Goal: Register for event/course: Register for event/course

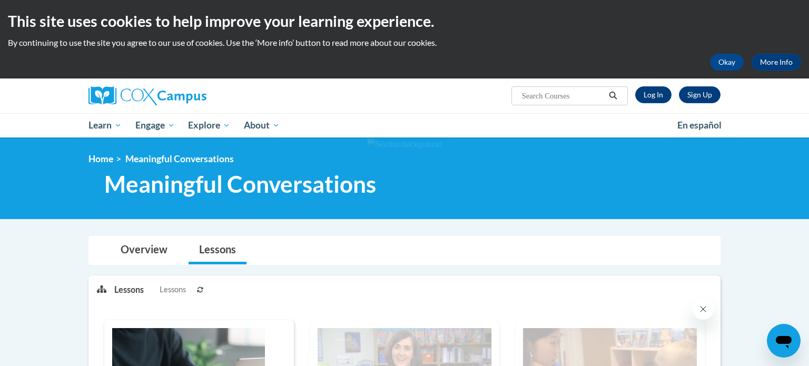
scroll to position [15, 0]
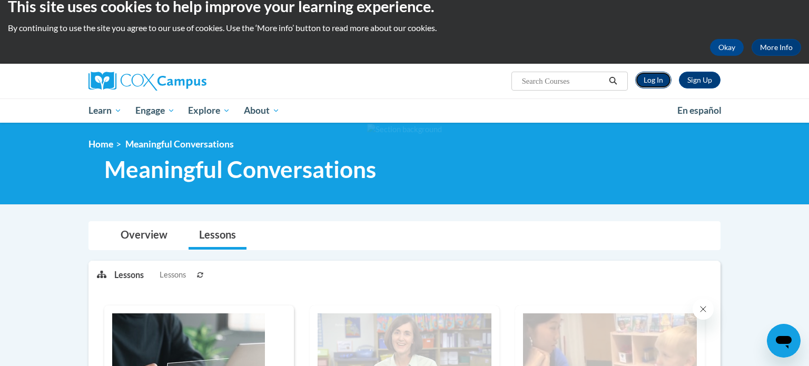
click at [651, 74] on link "Log In" at bounding box center [653, 80] width 36 height 17
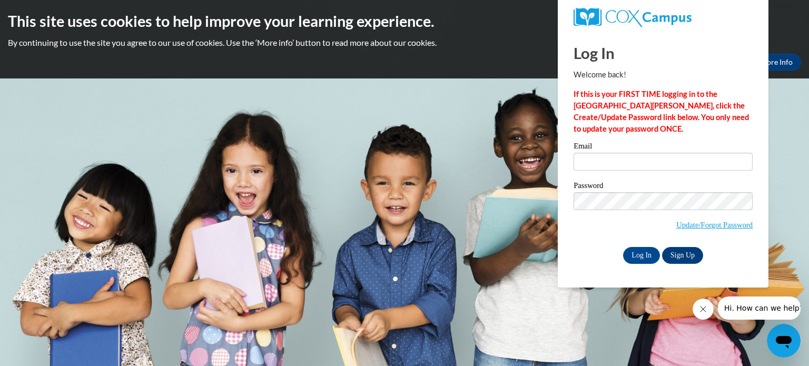
click at [708, 309] on button "Close message from company" at bounding box center [703, 309] width 21 height 21
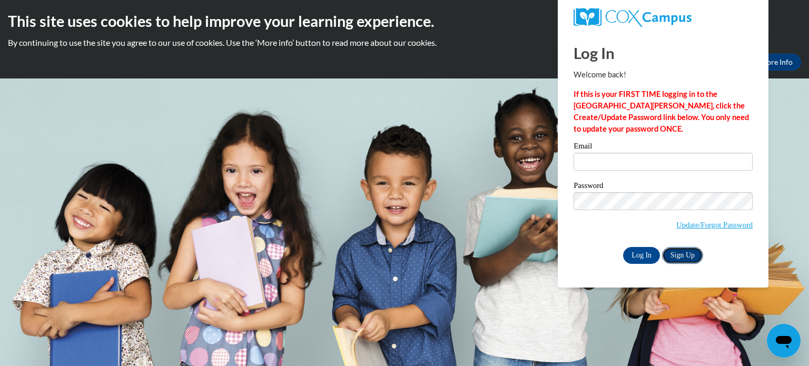
click at [690, 256] on link "Sign Up" at bounding box center [682, 255] width 41 height 17
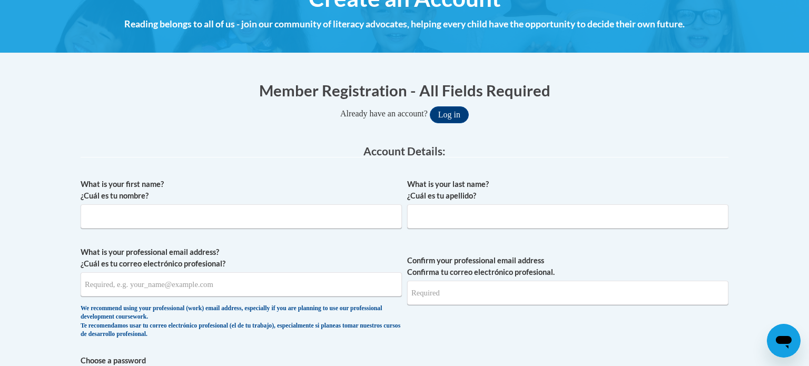
scroll to position [151, 0]
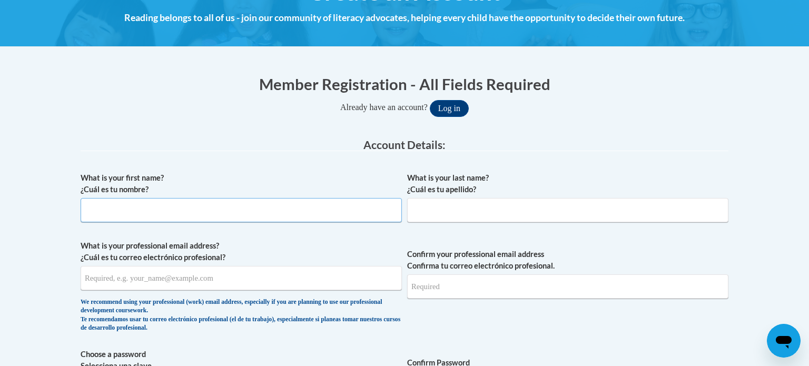
click at [338, 202] on input "What is your first name? ¿Cuál es tu nombre?" at bounding box center [241, 210] width 321 height 24
type input "Amelia"
type input "Magruder"
type input "kay.amelia13@gmail.com"
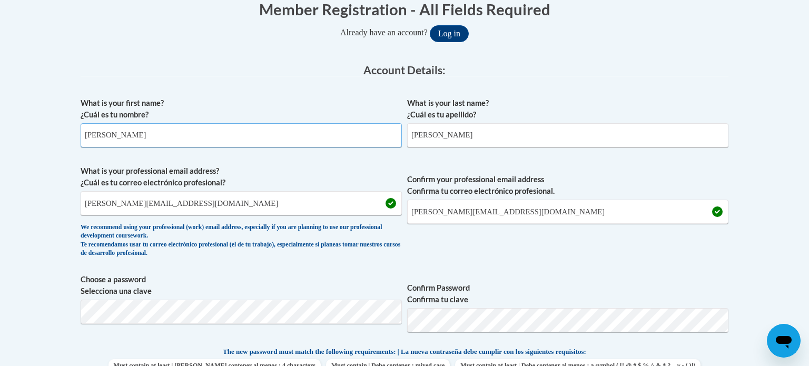
scroll to position [228, 0]
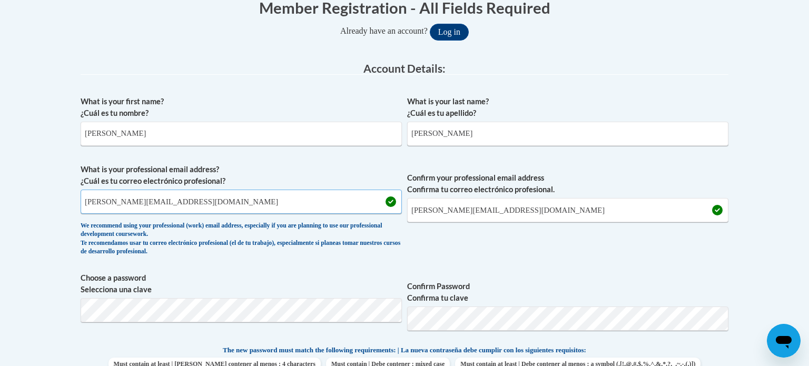
click at [289, 200] on input "kay.amelia13@gmail.com" at bounding box center [241, 202] width 321 height 24
type input "amelia.magruder@nelson.kyschools.us"
click at [493, 222] on span "Confirm your professional email address Confirma tu correo electrónico profesio…" at bounding box center [567, 212] width 321 height 97
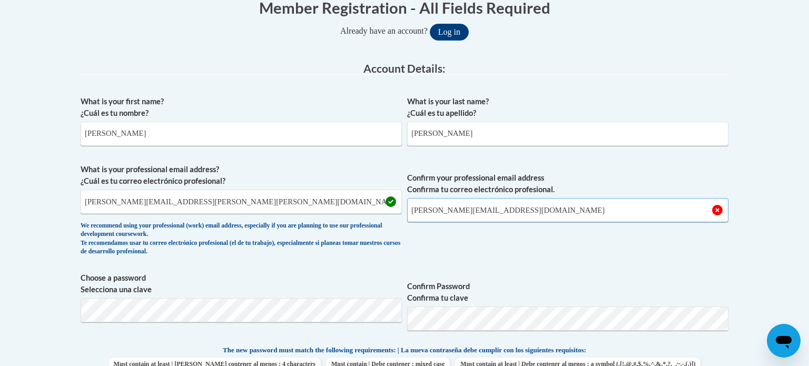
click at [493, 216] on input "kay.amelia13@gmail.com" at bounding box center [567, 210] width 321 height 24
type input "amelia.magruder@nelson.kyschools.us"
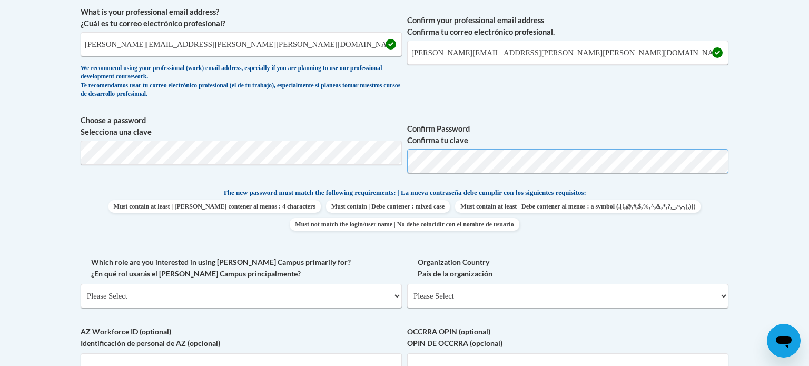
scroll to position [388, 0]
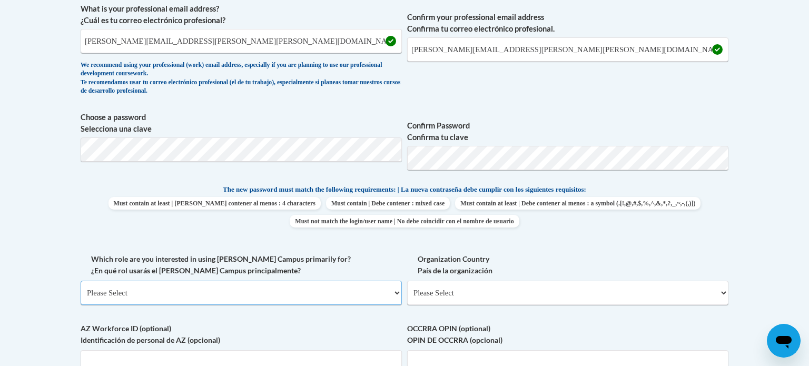
click at [374, 288] on select "Please Select College/University | Colegio/Universidad Community/Nonprofit Part…" at bounding box center [241, 293] width 321 height 24
click at [465, 246] on div "What is your first name? ¿Cuál es tu nombre? Amelia What is your last name? ¿Cu…" at bounding box center [405, 170] width 648 height 480
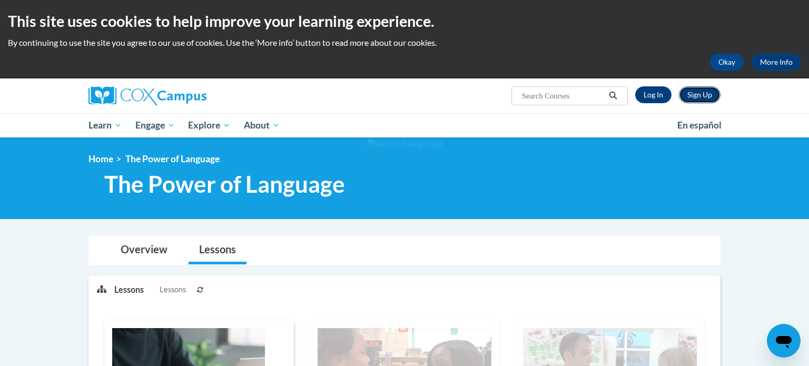
click at [704, 96] on link "Sign Up" at bounding box center [700, 94] width 42 height 17
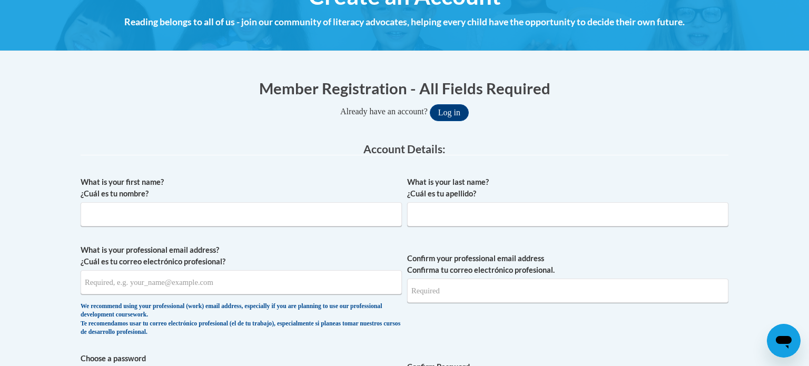
scroll to position [148, 0]
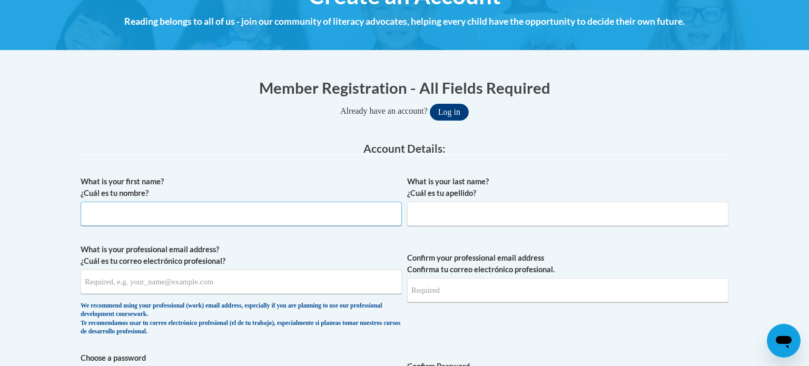
click at [372, 219] on input "What is your first name? ¿Cuál es tu nombre?" at bounding box center [241, 214] width 321 height 24
type input "Amelia"
type input "Magruder"
type input "kay.amelia13@gmail.com"
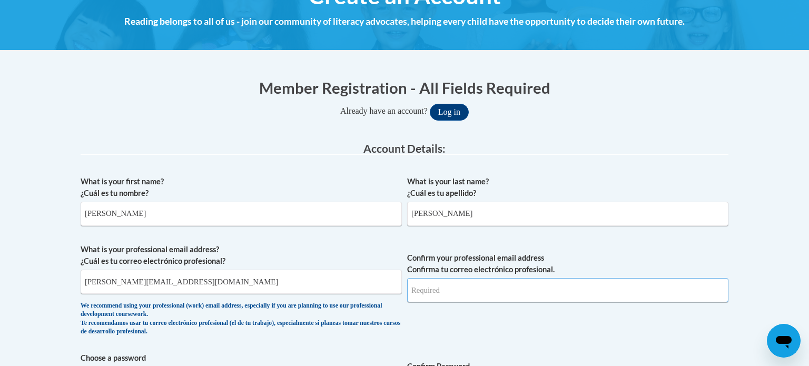
type input "kay.amelia13@gmail.com"
click at [195, 280] on input "kay.amelia13@gmail.com" at bounding box center [241, 282] width 321 height 24
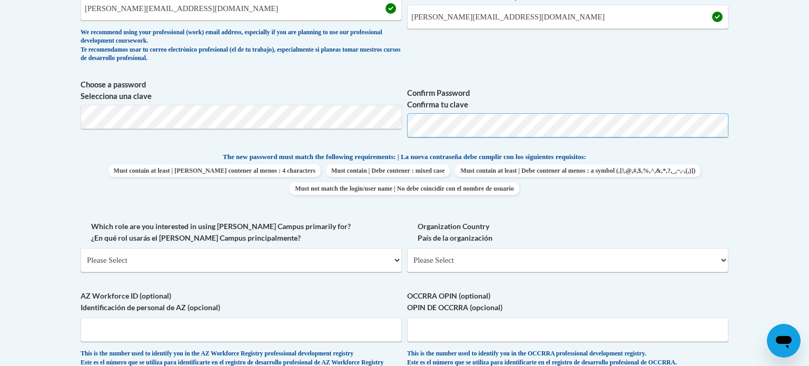
scroll to position [424, 0]
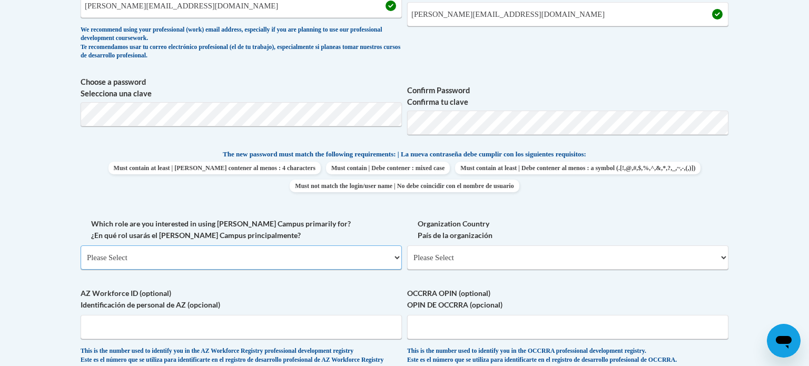
click at [343, 252] on select "Please Select College/University | Colegio/Universidad Community/Nonprofit Part…" at bounding box center [241, 258] width 321 height 24
click at [81, 246] on select "Please Select College/University | Colegio/Universidad Community/Nonprofit Part…" at bounding box center [241, 258] width 321 height 24
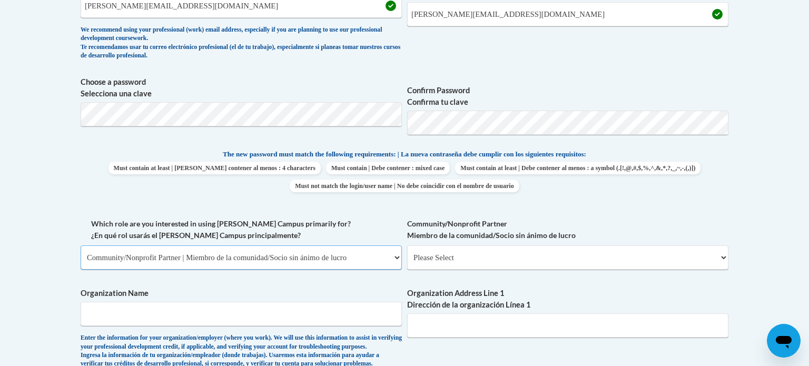
click at [266, 269] on select "Please Select College/University | Colegio/Universidad Community/Nonprofit Part…" at bounding box center [241, 258] width 321 height 24
select select "fbf2d438-af2f-41f8-98f1-81c410e29de3"
click at [81, 246] on select "Please Select College/University | Colegio/Universidad Community/Nonprofit Part…" at bounding box center [241, 258] width 321 height 24
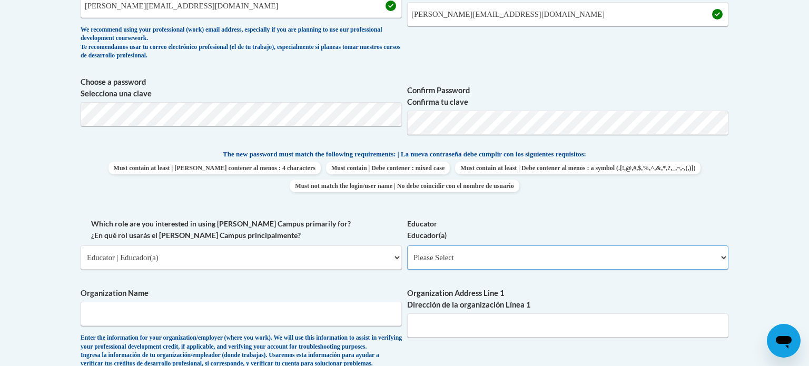
click at [458, 248] on select "Please Select Early Learning/Daycare Teacher/Family Home Care Provider | Maestr…" at bounding box center [567, 258] width 321 height 24
select select "6732b29e-f5f4-40e4-a595-7dafd2b8fb29"
click at [407, 246] on select "Please Select Early Learning/Daycare Teacher/Family Home Care Provider | Maestr…" at bounding box center [567, 258] width 321 height 24
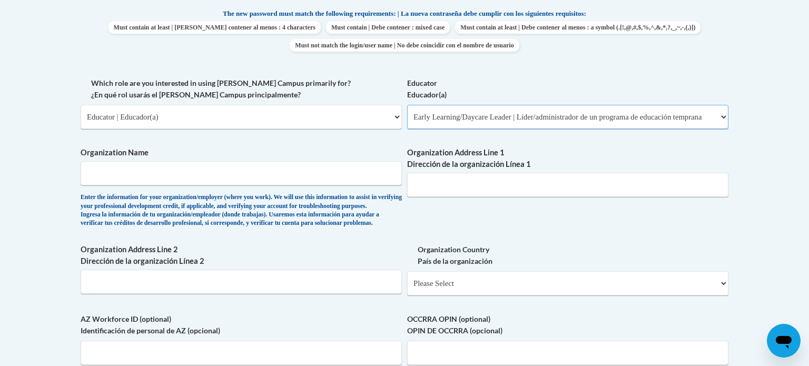
scroll to position [609, 0]
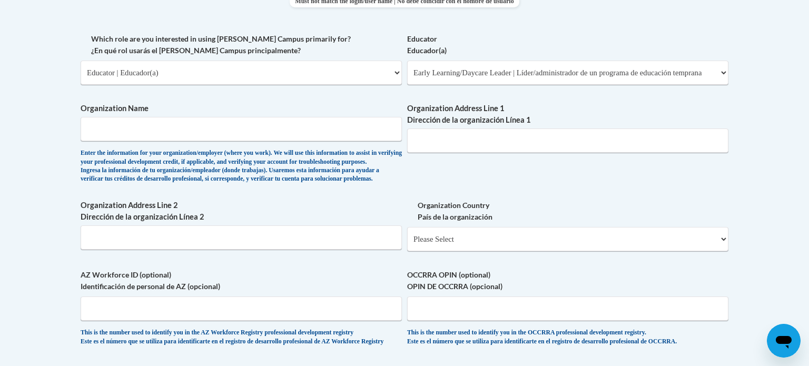
click at [341, 111] on label "Organization Name" at bounding box center [241, 109] width 321 height 12
click at [341, 117] on input "Organization Name" at bounding box center [241, 129] width 321 height 24
type input "Mini Mustang Corral"
click at [462, 131] on input "Organization Address Line 1 Dirección de la organización Línea 1" at bounding box center [567, 141] width 321 height 24
paste input "Address: 489 High St, New Haven, KY 40051"
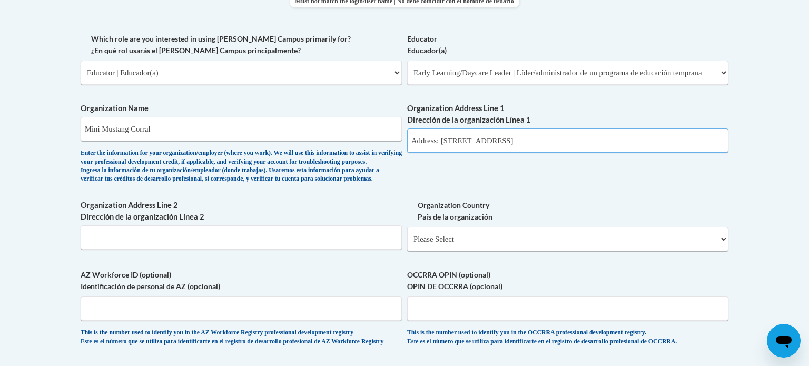
type input "Address: 489 High St, New Haven, KY 40051"
click at [458, 247] on select "Please Select United States | Estados Unidos Outside of the United States | Fue…" at bounding box center [567, 239] width 321 height 24
select select "ad49bcad-a171-4b2e-b99c-48b446064914"
click at [407, 244] on select "Please Select United States | Estados Unidos Outside of the United States | Fue…" at bounding box center [567, 239] width 321 height 24
select select
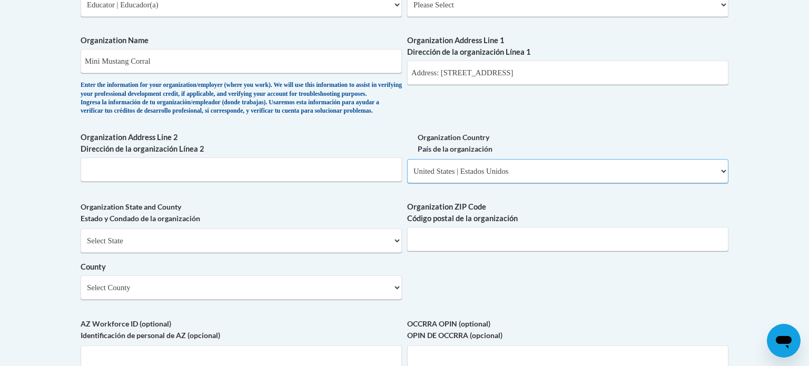
scroll to position [682, 0]
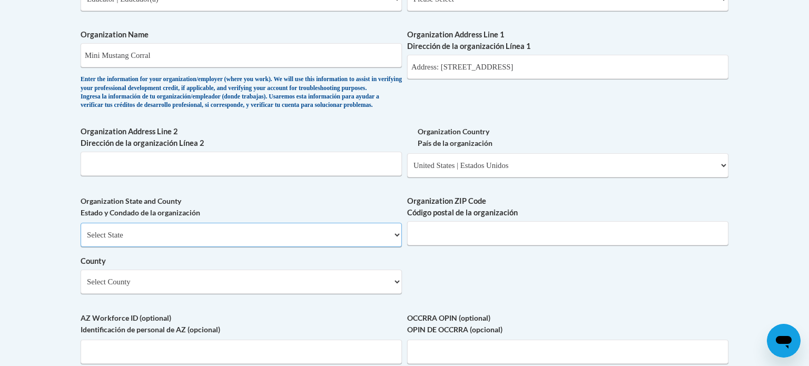
click at [367, 241] on select "Select State Alabama Alaska Arizona Arkansas California Colorado Connecticut De…" at bounding box center [241, 235] width 321 height 24
select select "Kentucky"
click at [81, 240] on select "Select State Alabama Alaska Arizona Arkansas California Colorado Connecticut De…" at bounding box center [241, 235] width 321 height 24
click at [472, 246] on input "Organization ZIP Code Código postal de la organización" at bounding box center [567, 233] width 321 height 24
type input "40051"
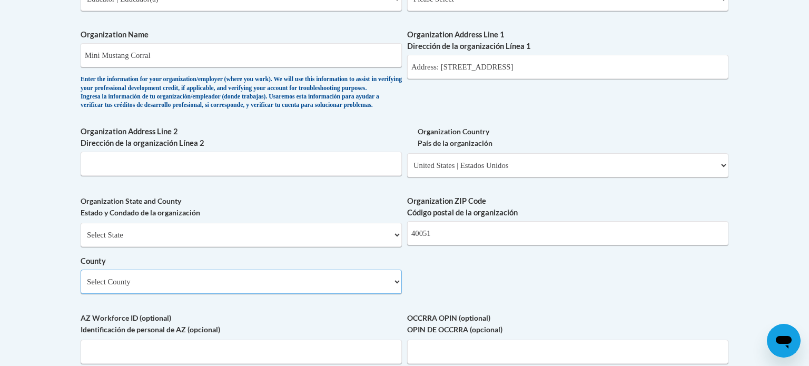
click at [401, 294] on select "Select County Adair Allen Anderson Ballard Barren Bath Bell Boone Bourbon Boyd …" at bounding box center [241, 282] width 321 height 24
select select "Nelson"
click at [81, 287] on select "Select County Adair Allen Anderson Ballard Barren Bath Bell Boone Bourbon Boyd …" at bounding box center [241, 282] width 321 height 24
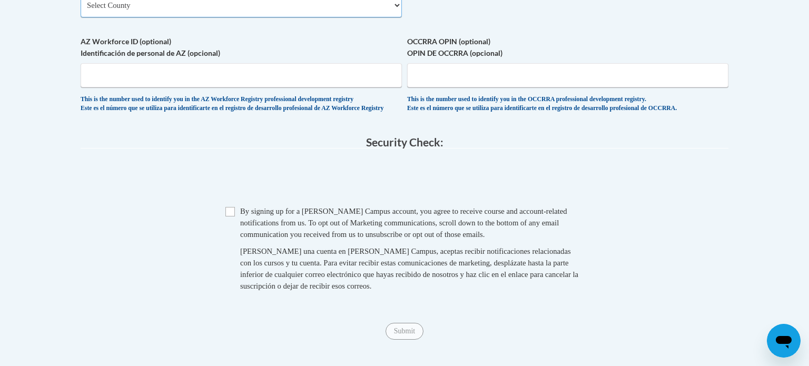
scroll to position [966, 0]
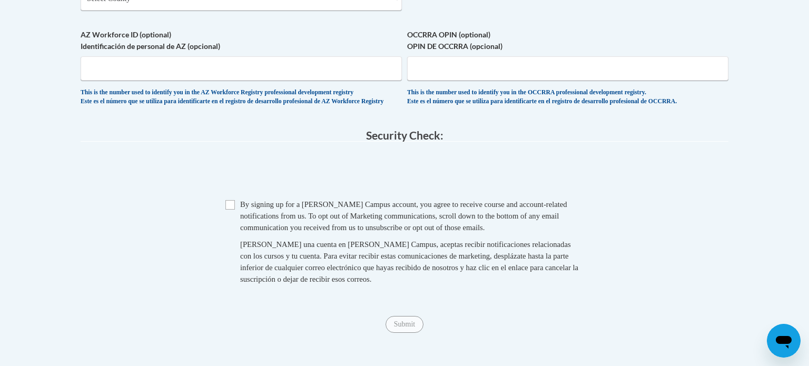
click at [232, 236] on span "Checkbox By signing up for a Cox Campus account, you agree to receive course an…" at bounding box center [404, 247] width 358 height 97
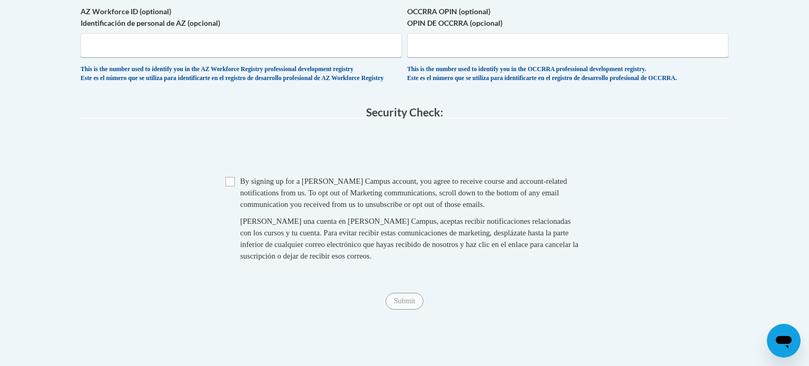
click at [231, 212] on span "Checkbox By signing up for a Cox Campus account, you agree to receive course an…" at bounding box center [404, 223] width 358 height 97
click at [231, 187] on input "Checkbox" at bounding box center [229, 181] width 9 height 9
checkbox input "true"
click at [403, 310] on input "Submit" at bounding box center [405, 301] width 38 height 17
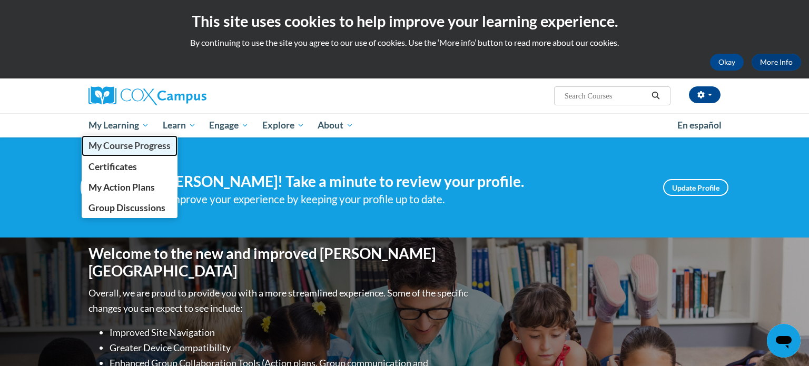
click at [146, 151] on span "My Course Progress" at bounding box center [130, 145] width 82 height 11
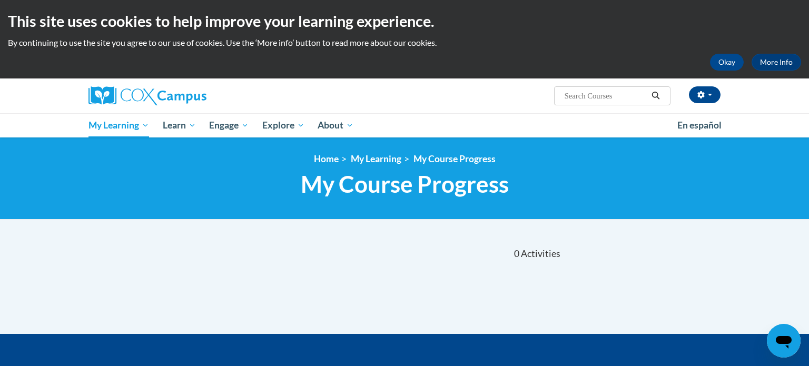
click at [606, 101] on input "Search..." at bounding box center [606, 96] width 84 height 13
type input "power of langauge"
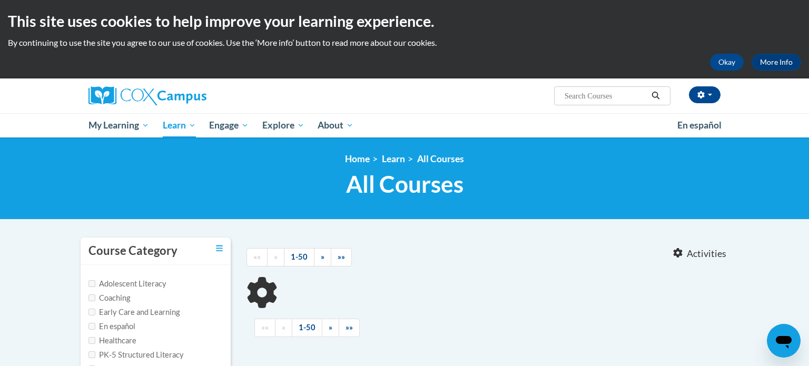
type input "power of langauge"
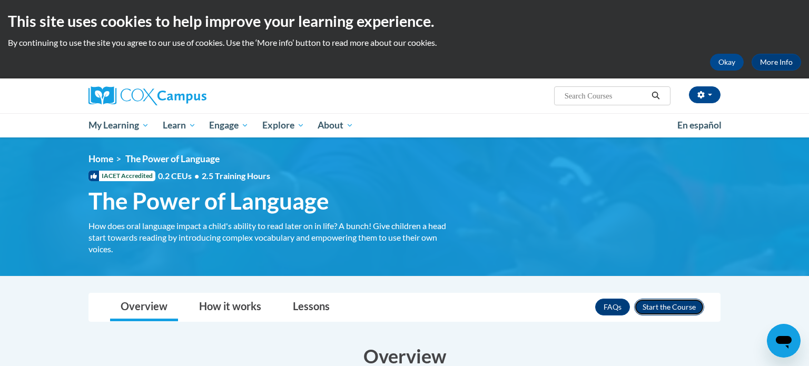
click at [642, 305] on button "Enroll" at bounding box center [669, 307] width 70 height 17
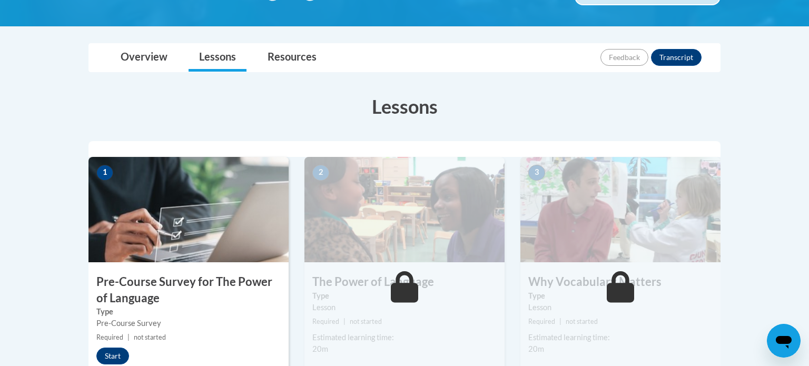
scroll to position [218, 0]
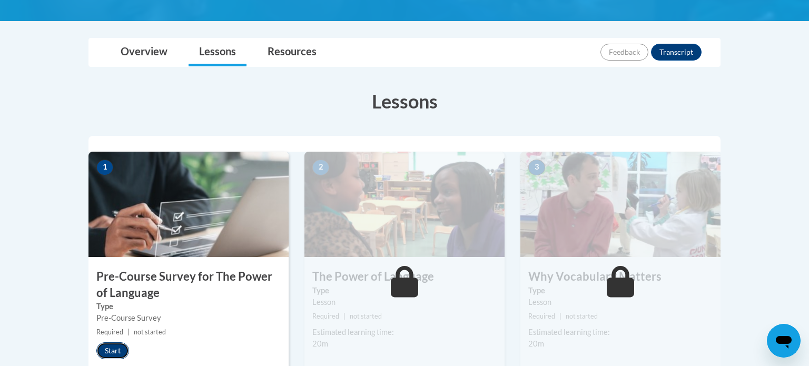
click at [119, 354] on button "Start" at bounding box center [112, 350] width 33 height 17
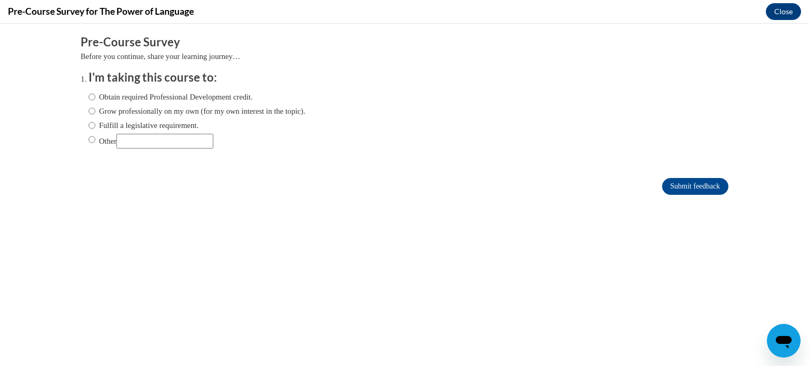
scroll to position [0, 0]
click at [201, 140] on input "Other" at bounding box center [164, 141] width 97 height 15
click at [198, 94] on label "Obtain required Professional Development credit." at bounding box center [171, 97] width 164 height 12
click at [95, 94] on input "Obtain required Professional Development credit." at bounding box center [92, 97] width 7 height 12
radio input "true"
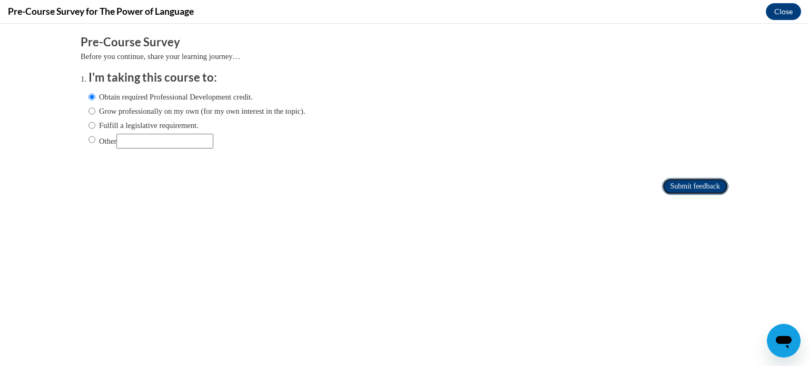
click at [689, 184] on input "Submit feedback" at bounding box center [695, 186] width 66 height 17
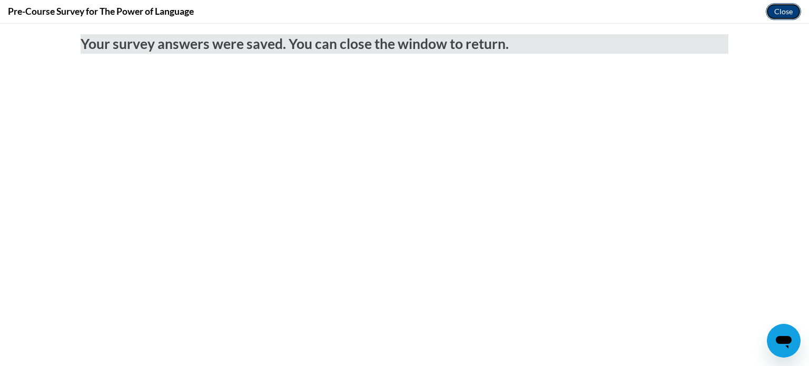
click at [792, 16] on button "Close" at bounding box center [783, 11] width 35 height 17
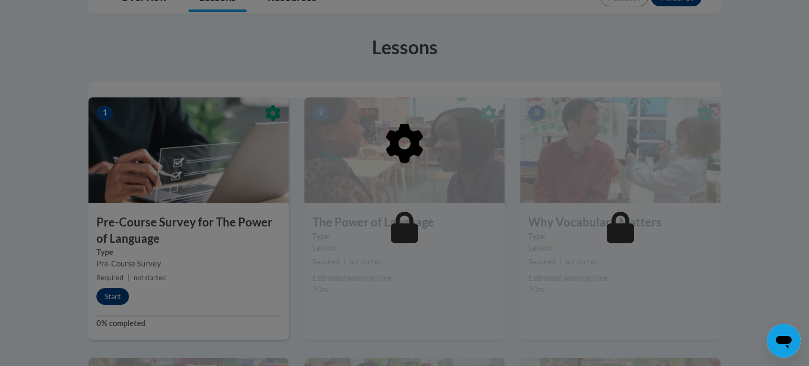
scroll to position [289, 0]
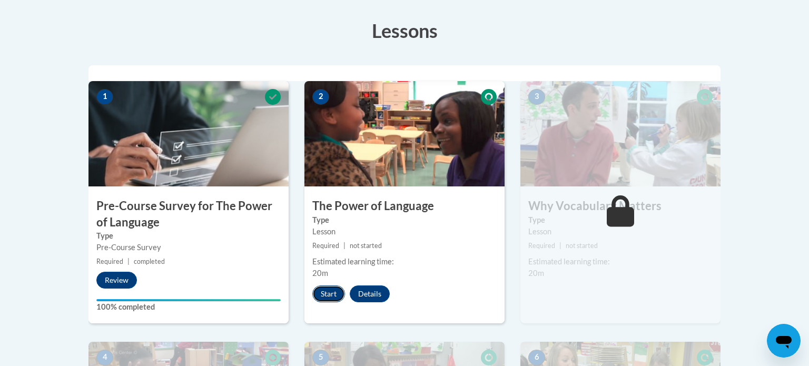
click at [337, 288] on button "Start" at bounding box center [328, 294] width 33 height 17
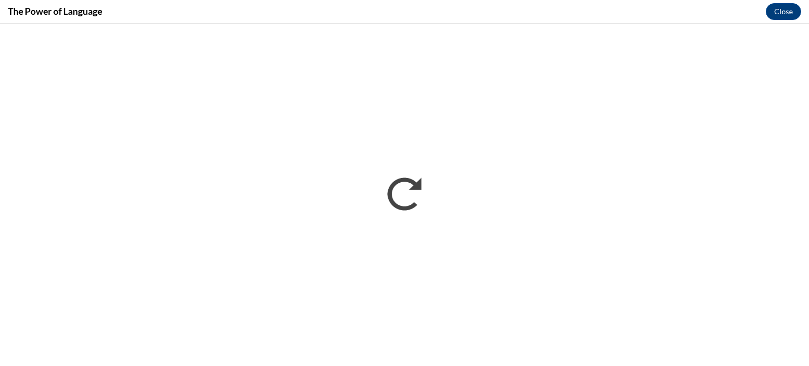
scroll to position [0, 0]
